Goal: Check status: Check status

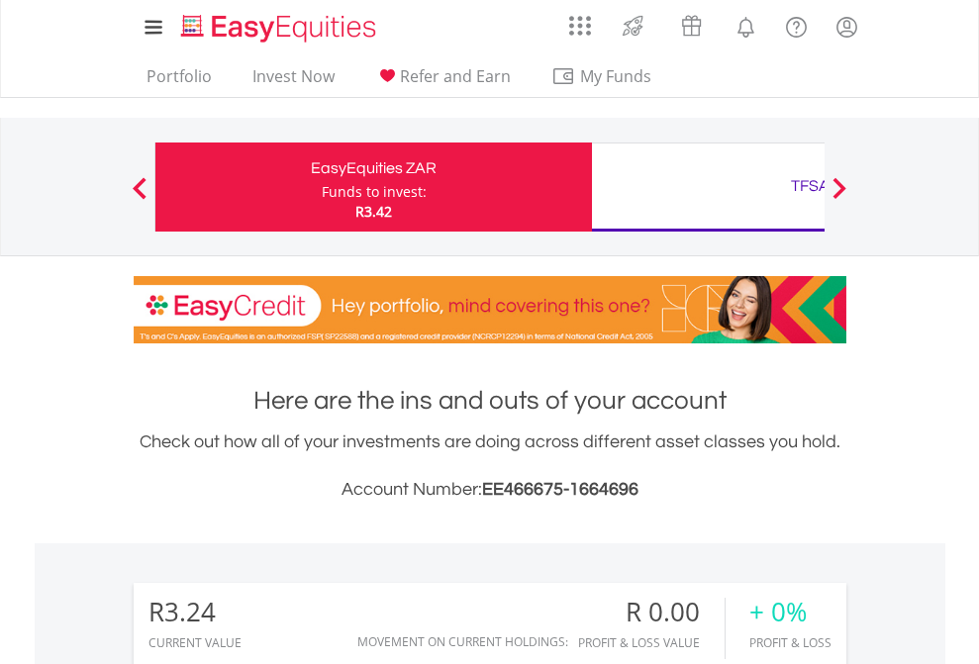
scroll to position [190, 311]
click at [322, 187] on div "Funds to invest:" at bounding box center [374, 192] width 105 height 20
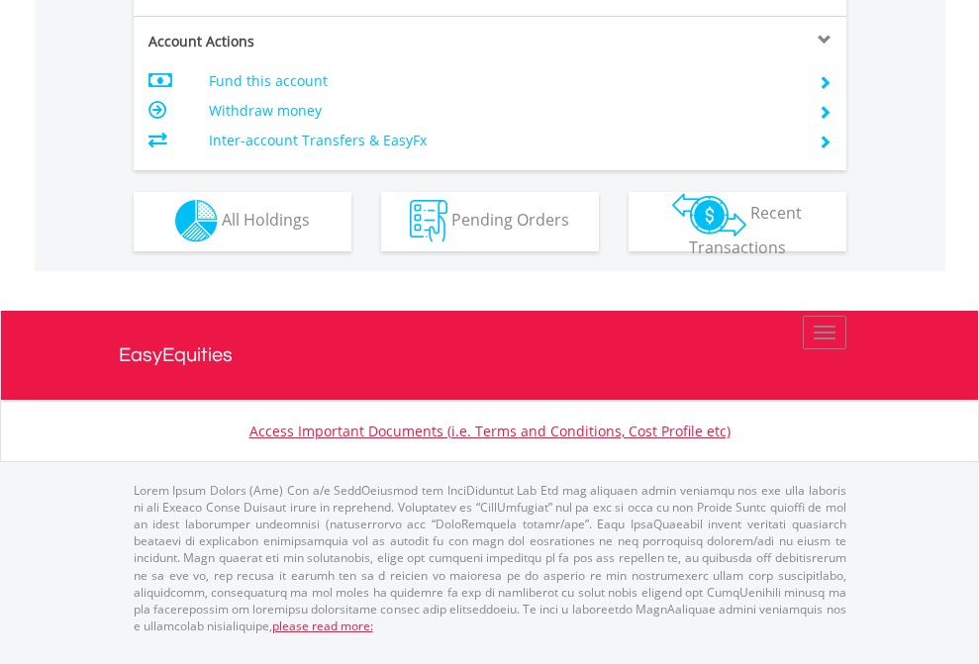
scroll to position [1852, 0]
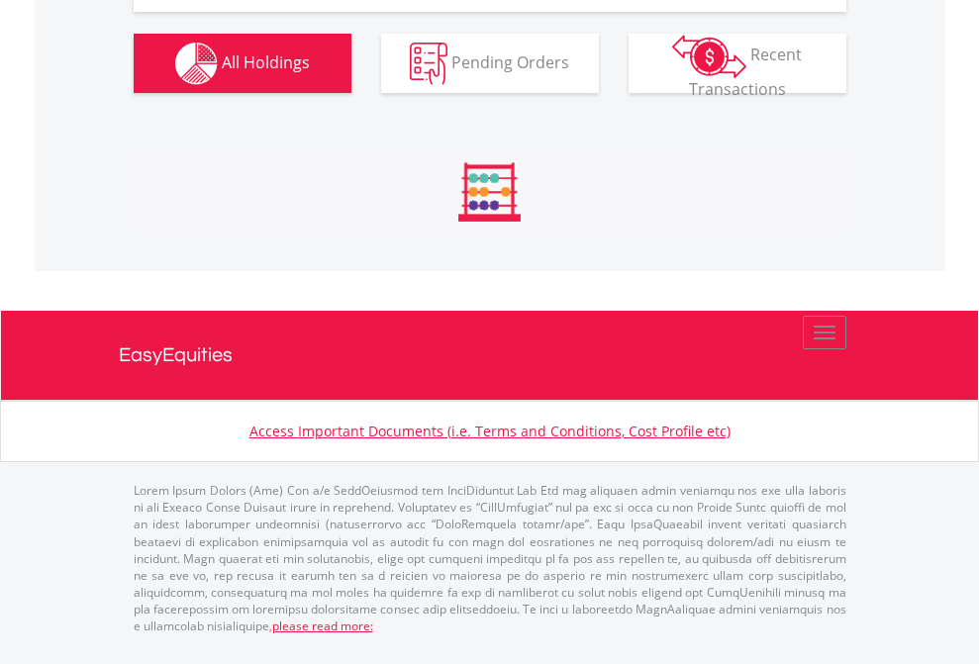
scroll to position [1967, 0]
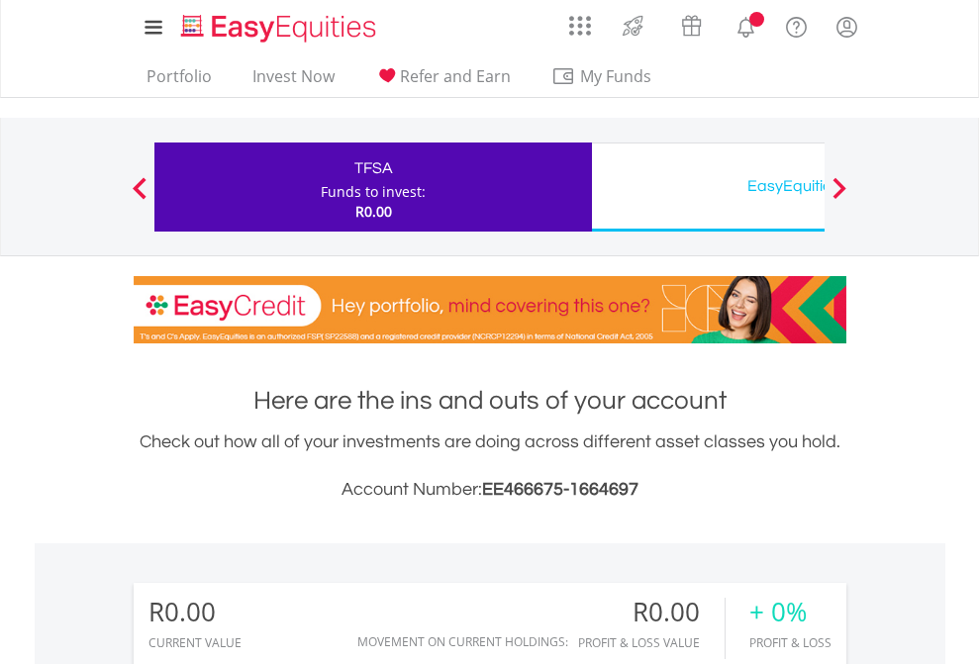
scroll to position [190, 311]
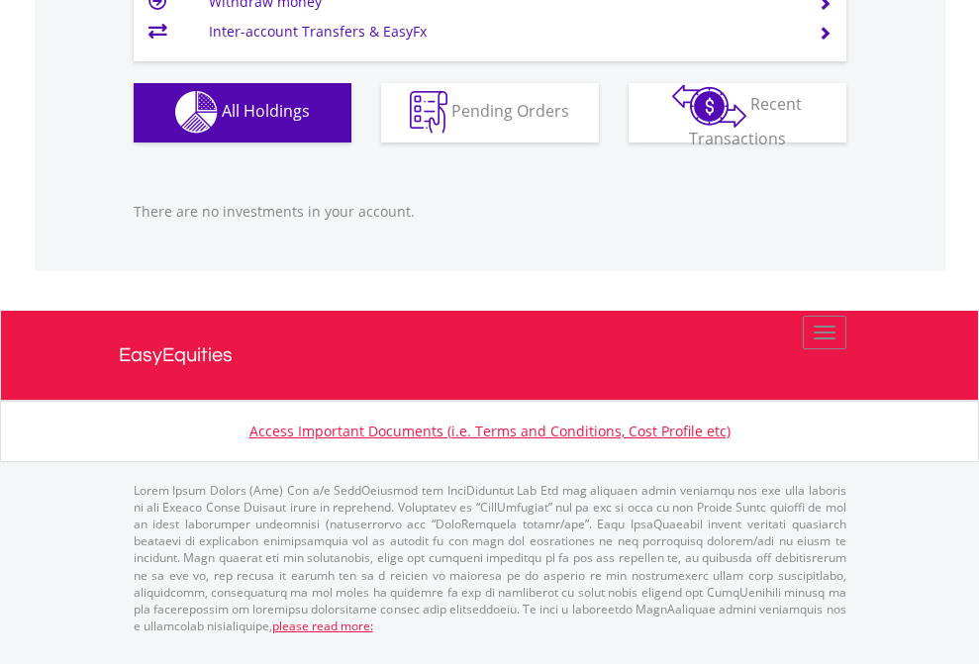
scroll to position [143, 0]
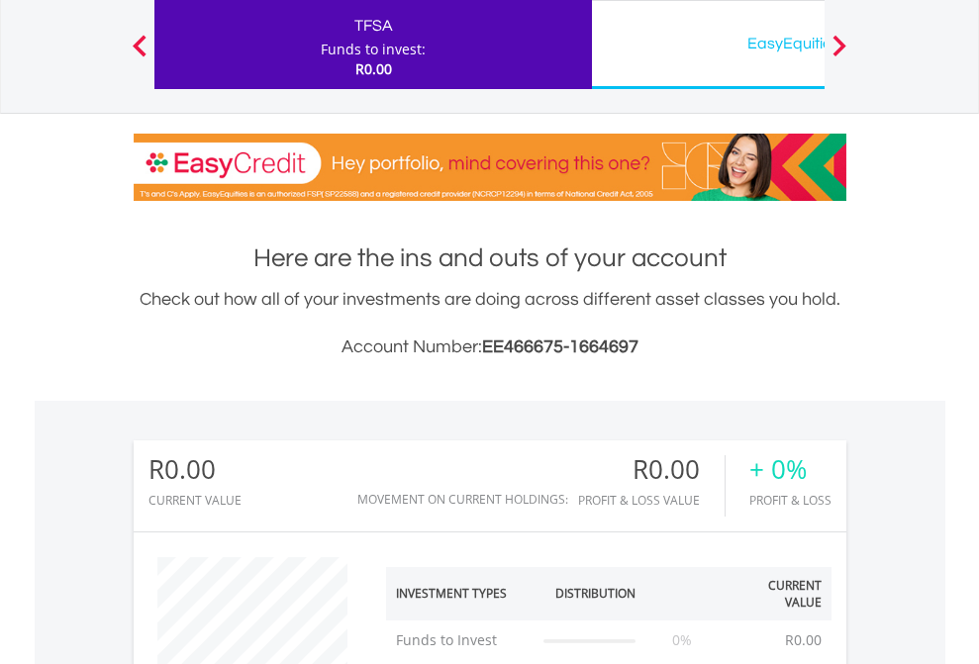
click at [708, 45] on div "EasyEquities USD" at bounding box center [810, 44] width 413 height 28
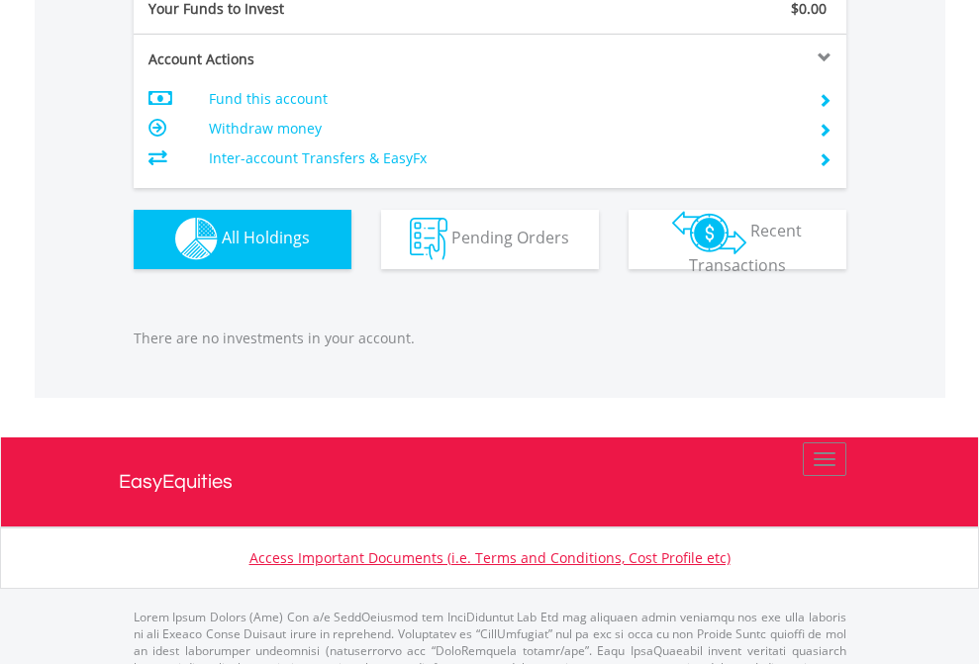
scroll to position [1960, 0]
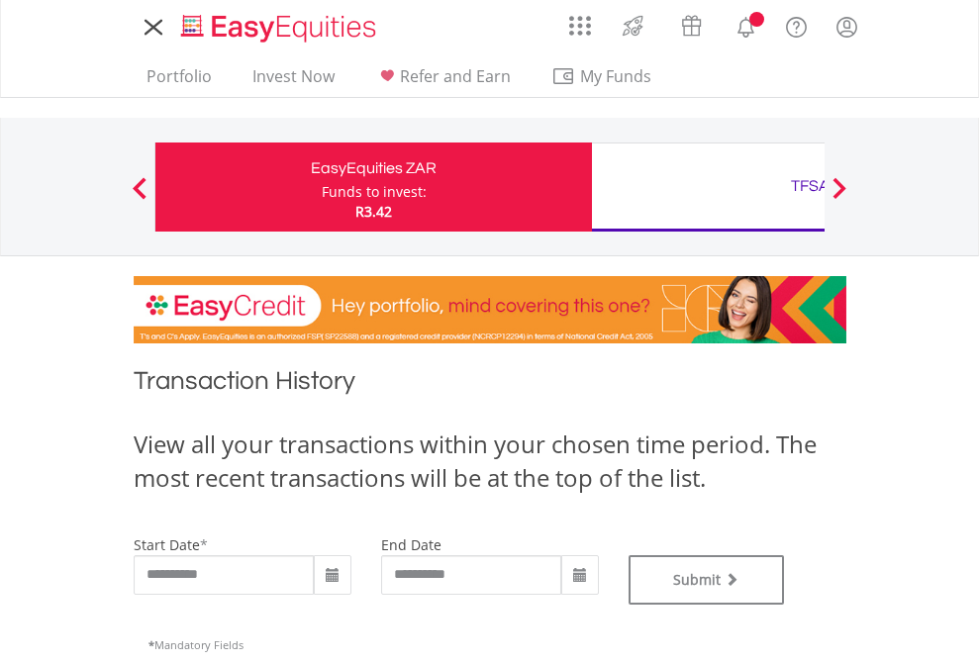
type input "**********"
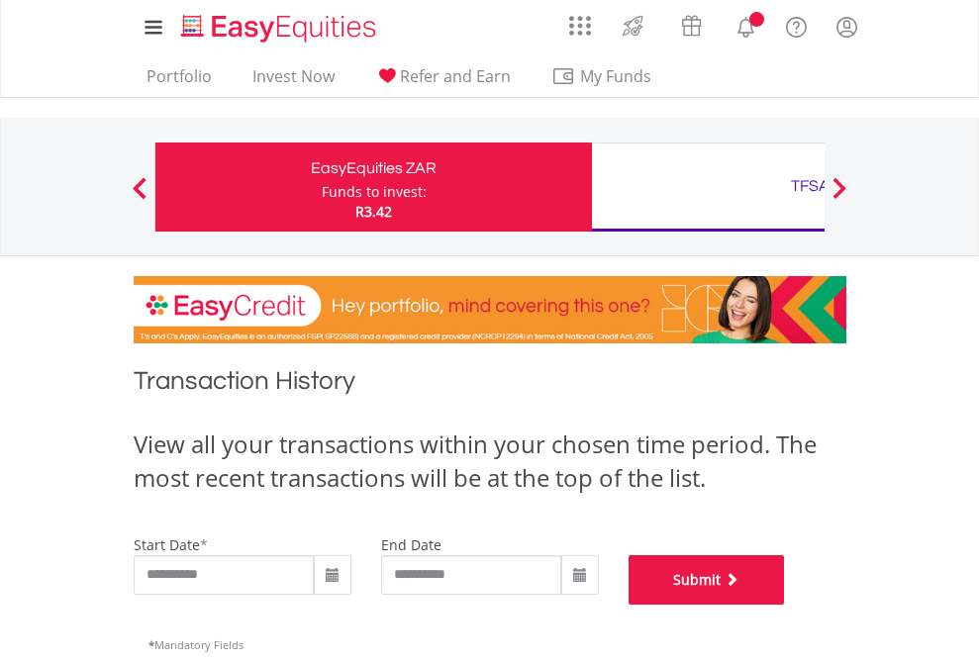
click at [785, 605] on button "Submit" at bounding box center [707, 580] width 156 height 50
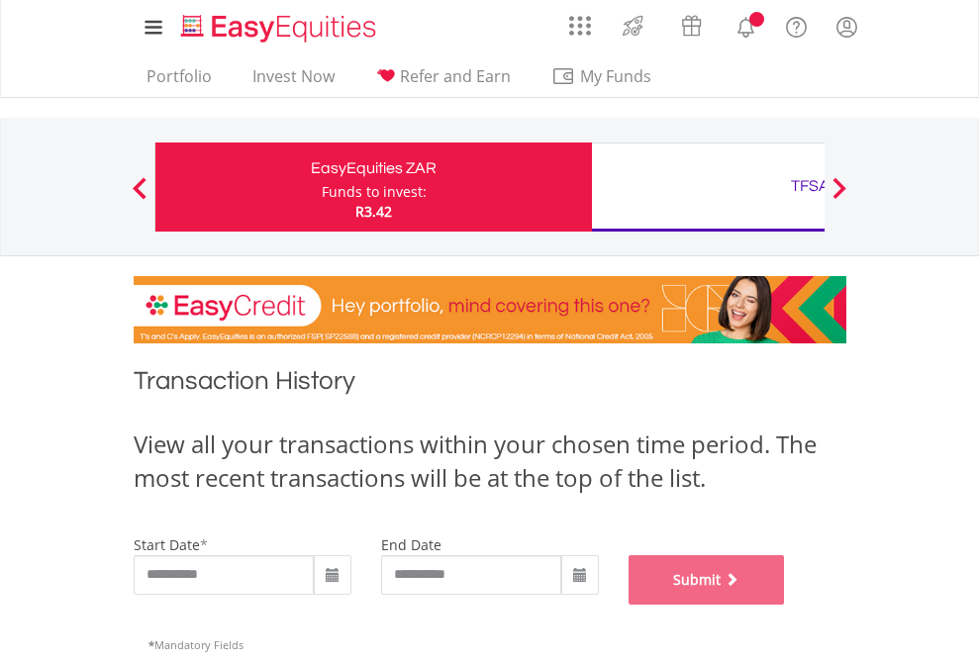
scroll to position [803, 0]
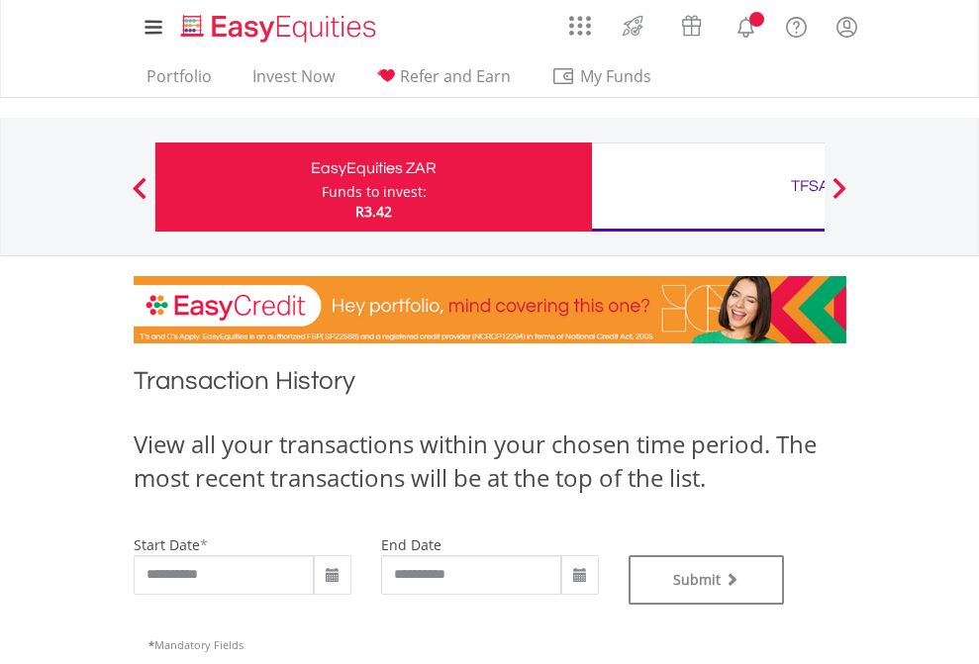
click at [708, 187] on div "TFSA" at bounding box center [810, 186] width 413 height 28
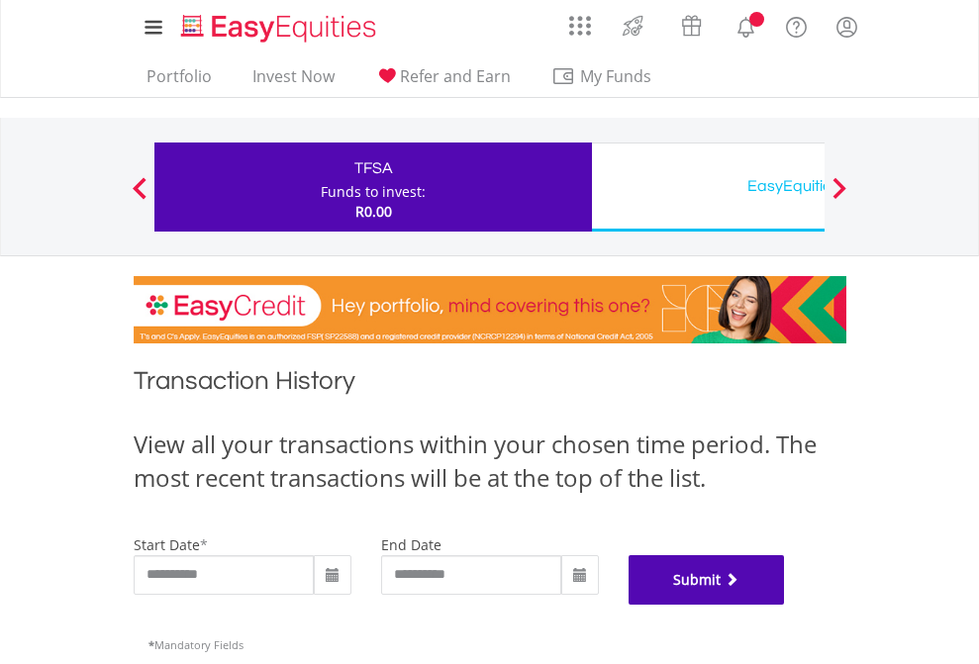
click at [785, 605] on button "Submit" at bounding box center [707, 580] width 156 height 50
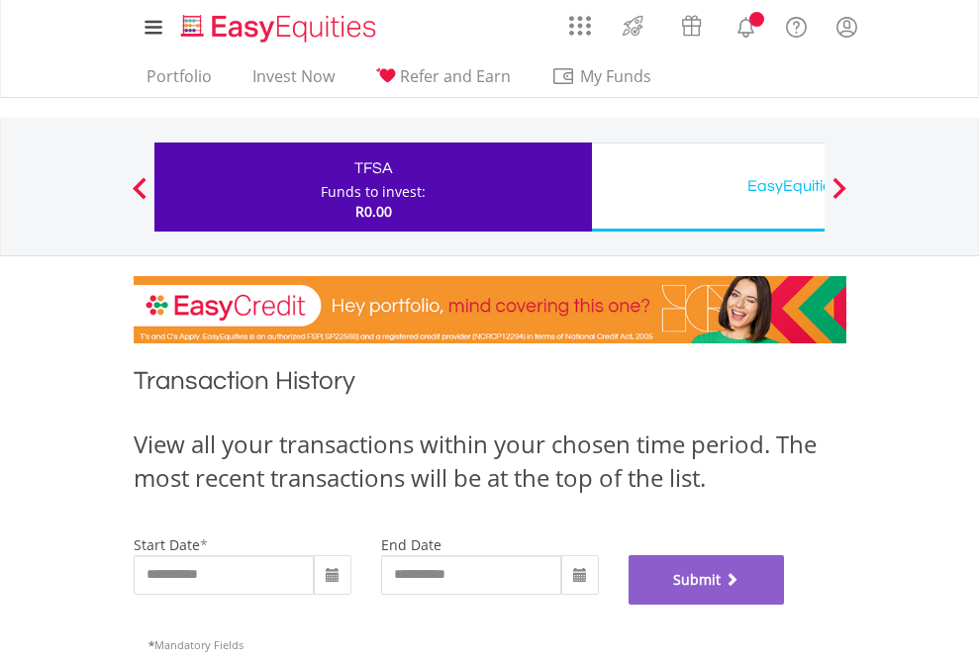
scroll to position [803, 0]
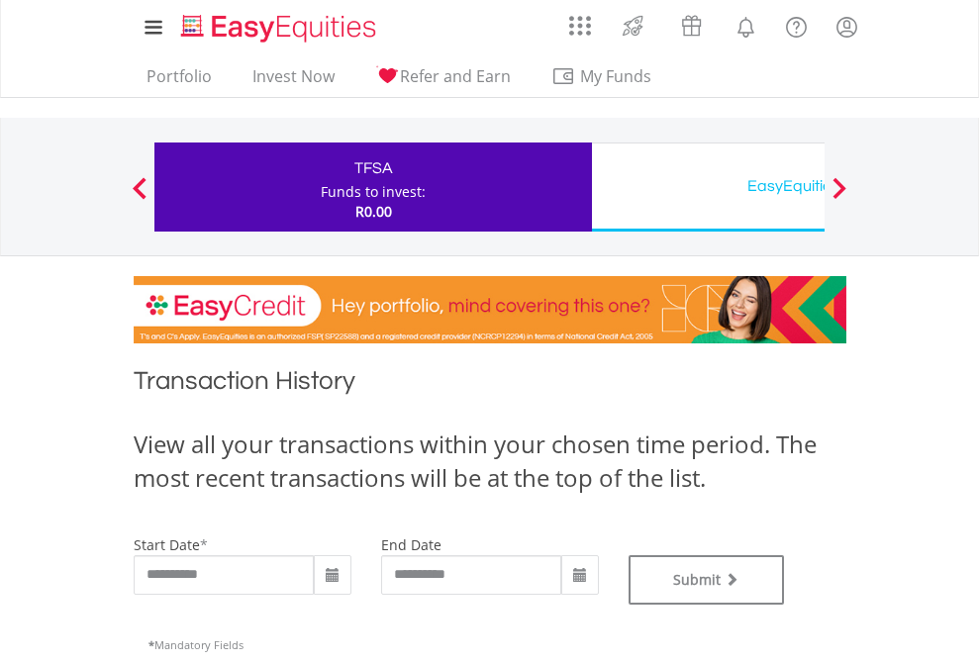
click at [708, 187] on div "EasyEquities USD" at bounding box center [810, 186] width 413 height 28
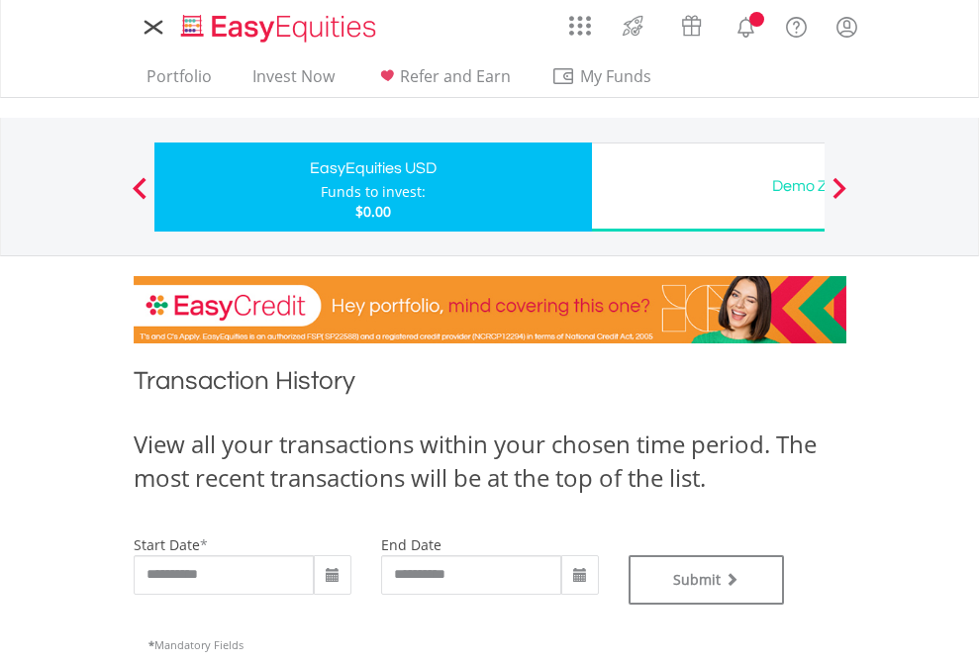
type input "**********"
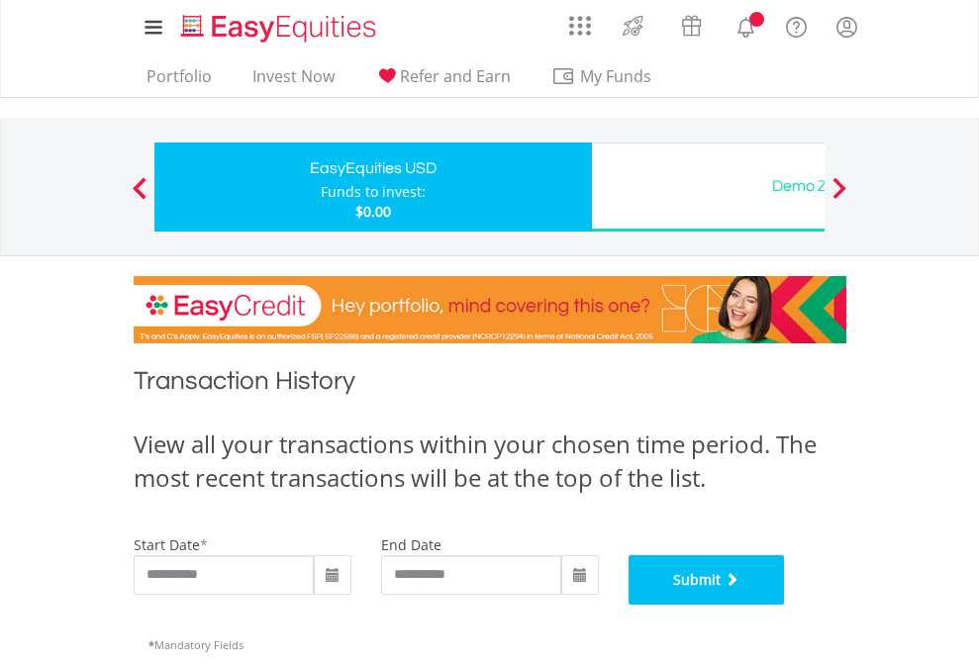
click at [785, 605] on button "Submit" at bounding box center [707, 580] width 156 height 50
